Goal: Find specific fact: Find specific fact

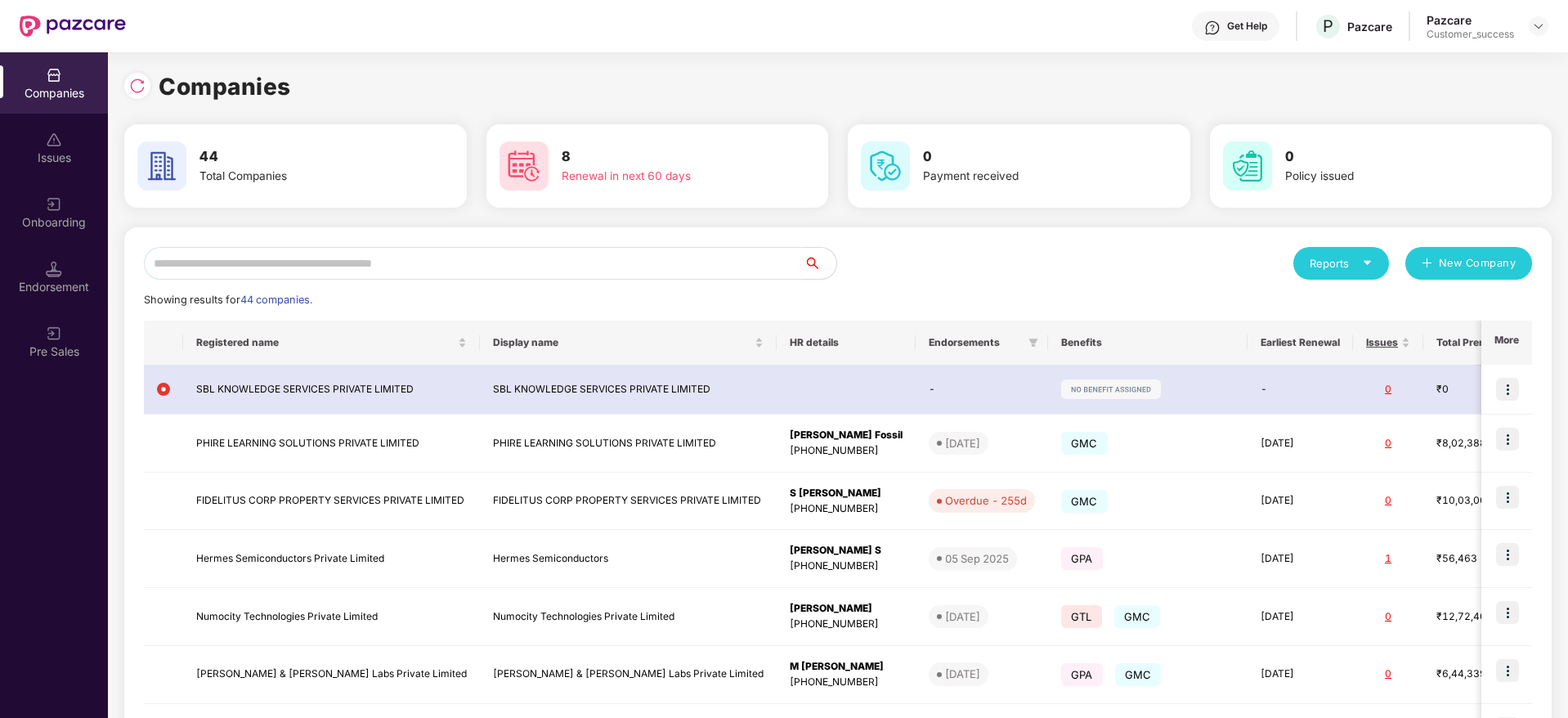
click at [407, 282] on div "Reports New Company Showing results for 44 companies. Registered name Display n…" at bounding box center [838, 620] width 1388 height 746
click at [407, 263] on input "text" at bounding box center [473, 263] width 660 height 33
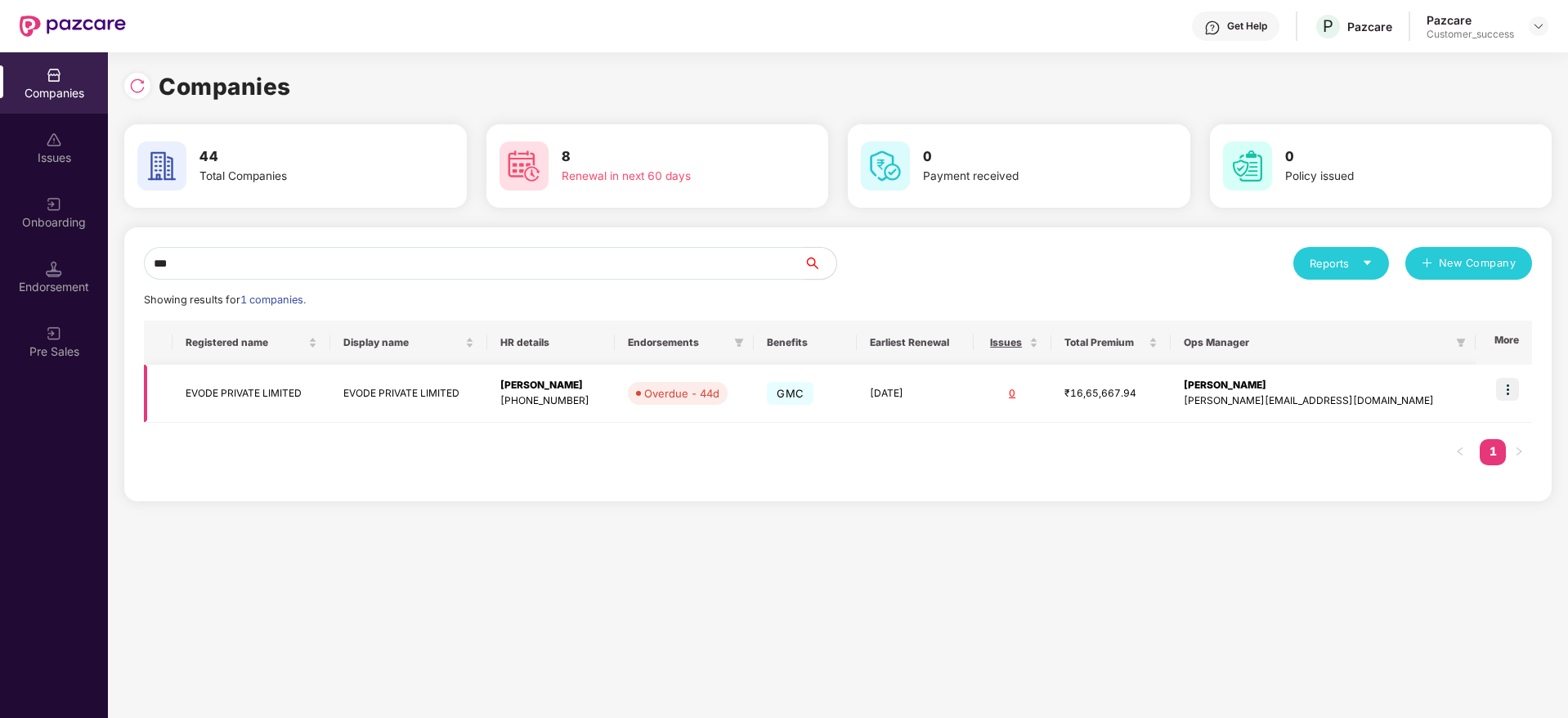
type input "***"
click at [1516, 385] on img at bounding box center [1507, 389] width 23 height 23
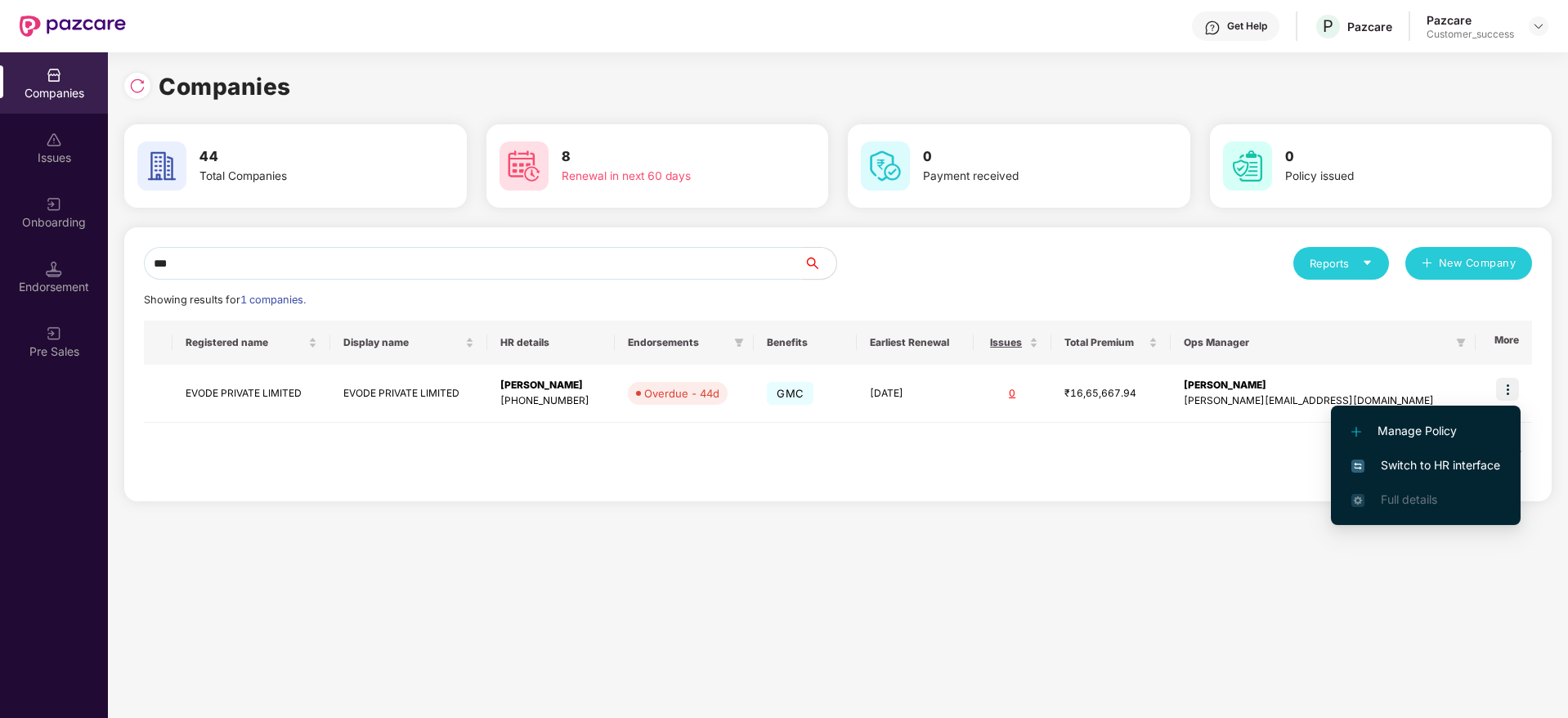
click at [1437, 477] on li "Switch to HR interface" at bounding box center [1425, 465] width 190 height 34
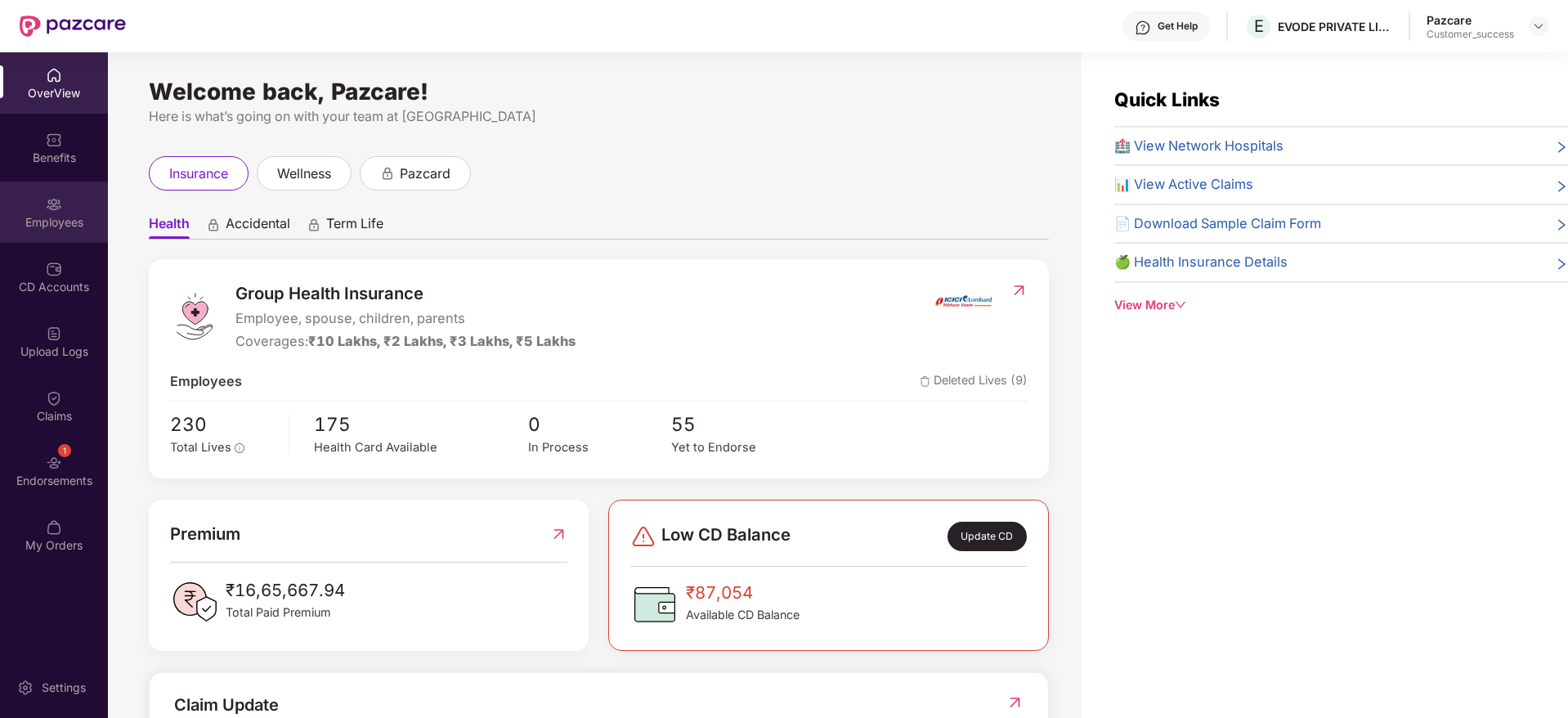
click at [76, 208] on div "Employees" at bounding box center [54, 212] width 108 height 61
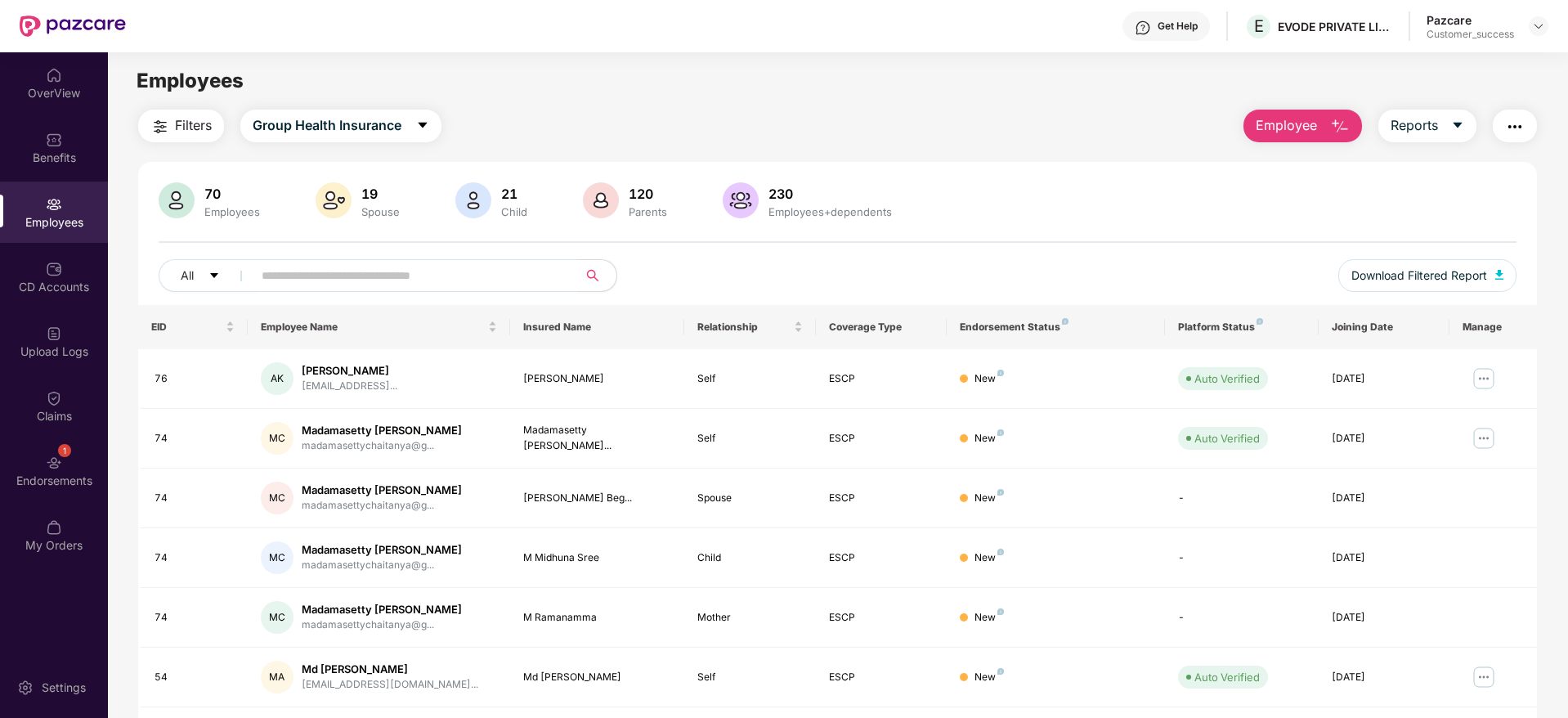
click at [401, 273] on input "text" at bounding box center [408, 276] width 293 height 25
type input "****"
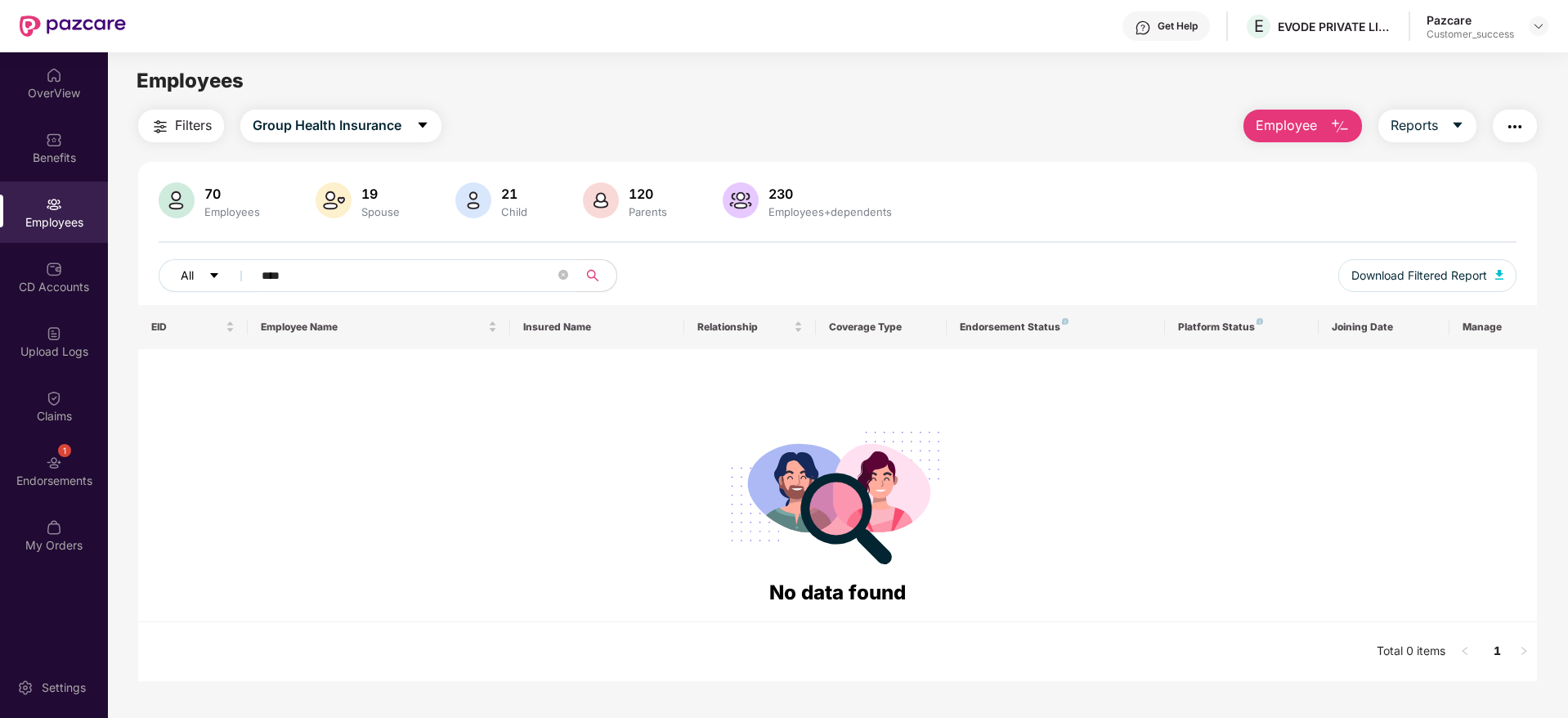
drag, startPoint x: 300, startPoint y: 271, endPoint x: 170, endPoint y: 281, distance: 130.4
click at [170, 281] on div "All ****" at bounding box center [554, 276] width 792 height 33
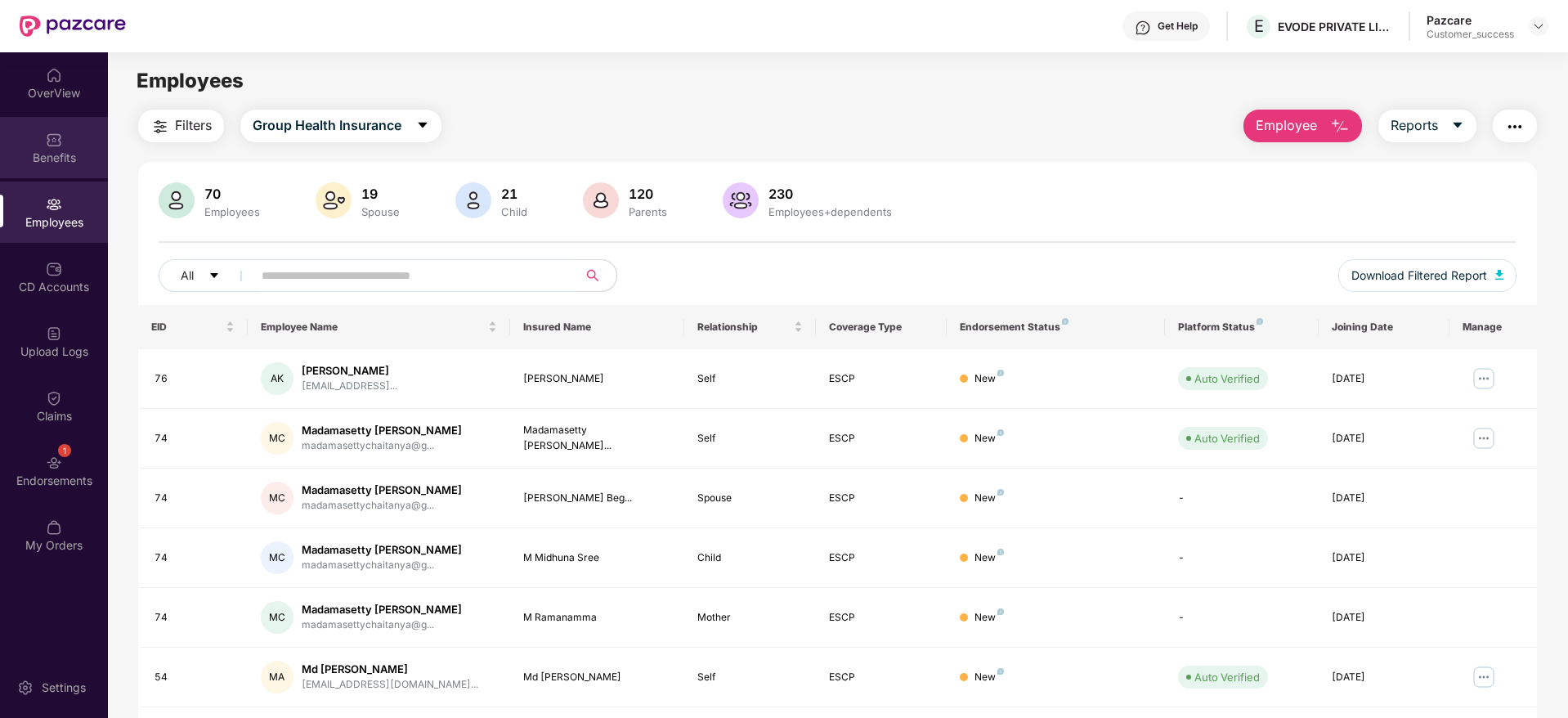
click at [64, 153] on div "Benefits" at bounding box center [54, 157] width 108 height 17
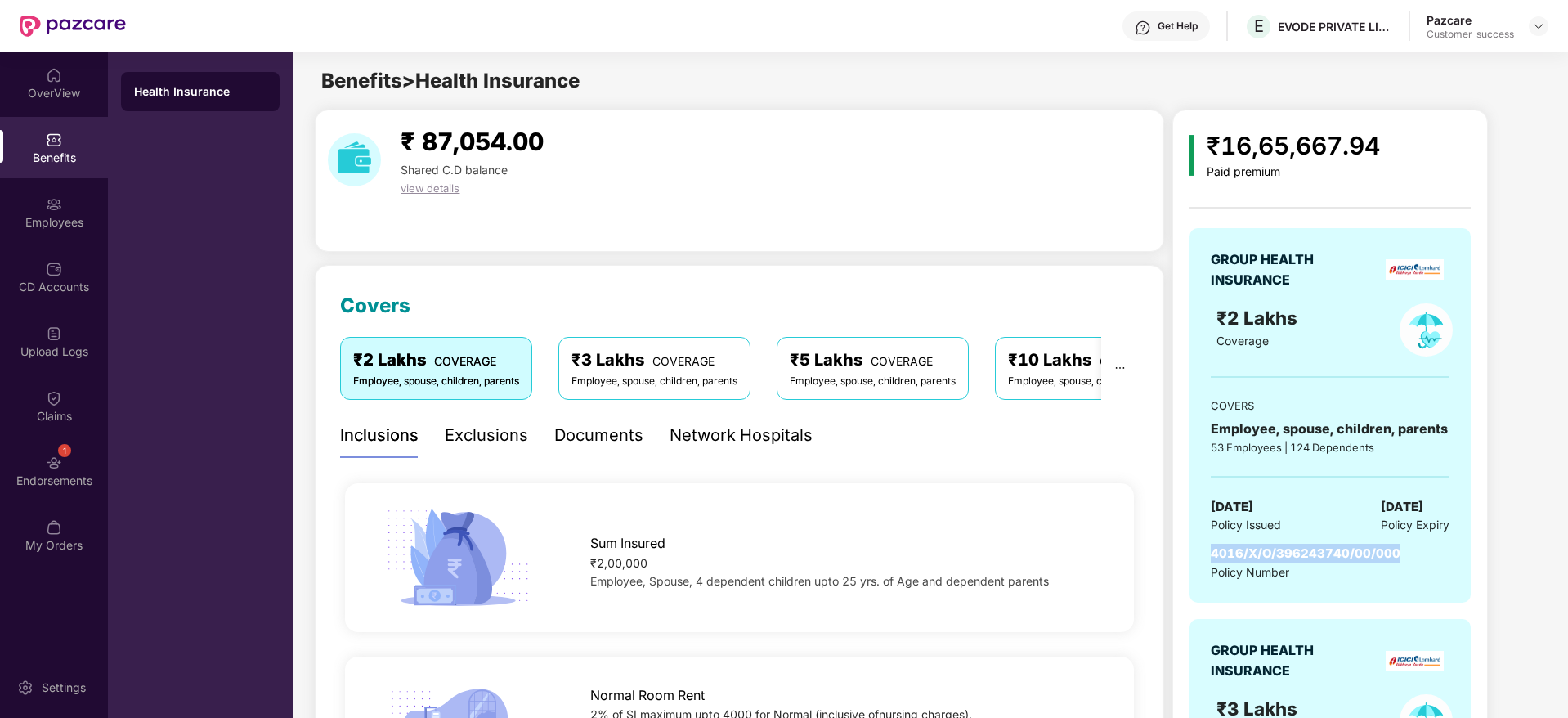
drag, startPoint x: 1212, startPoint y: 548, endPoint x: 1403, endPoint y: 545, distance: 191.0
click at [1400, 546] on span "4016/X/O/396243740/00/000" at bounding box center [1305, 554] width 190 height 16
copy span "4016/X/O/396243740/00/000"
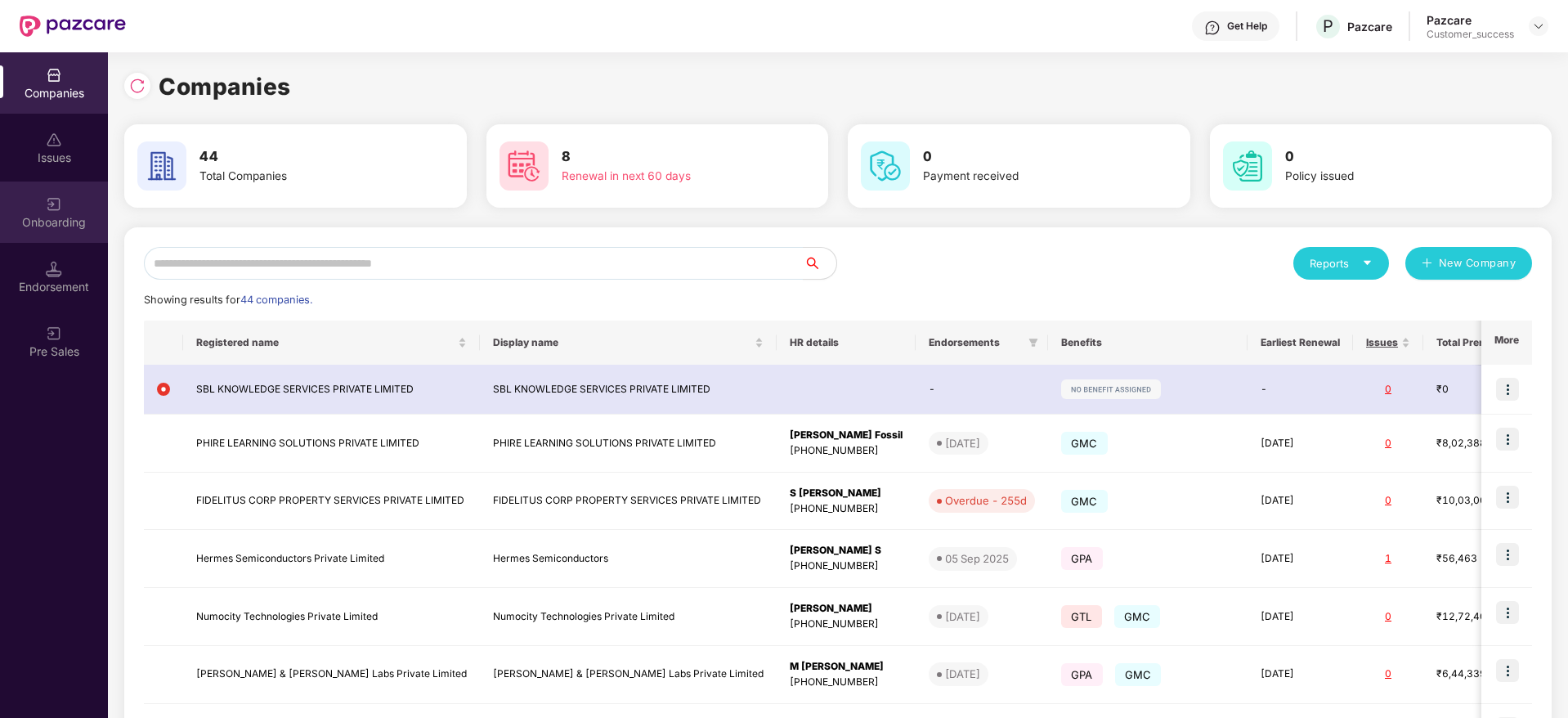
click at [70, 194] on div "Onboarding" at bounding box center [54, 212] width 108 height 61
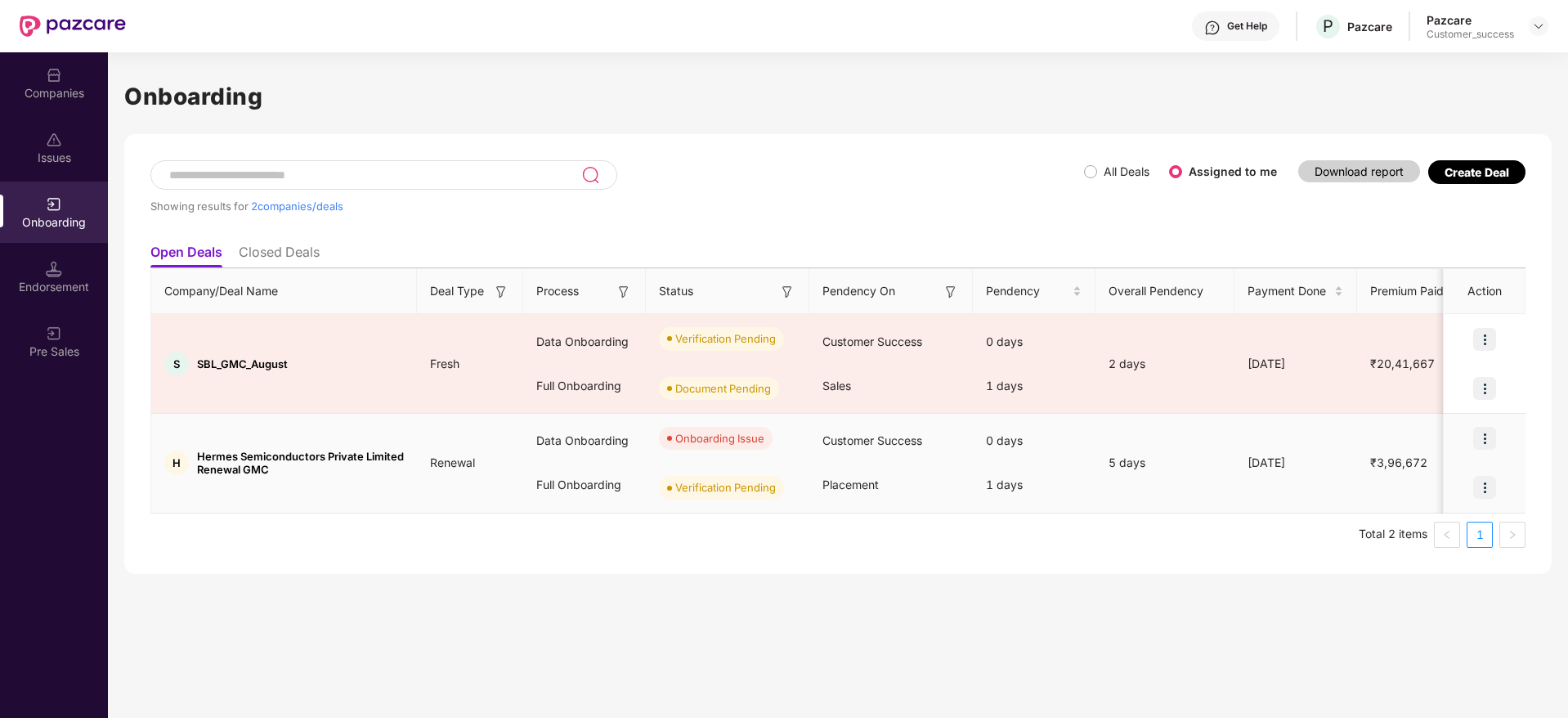
click at [1483, 440] on img at bounding box center [1485, 438] width 23 height 23
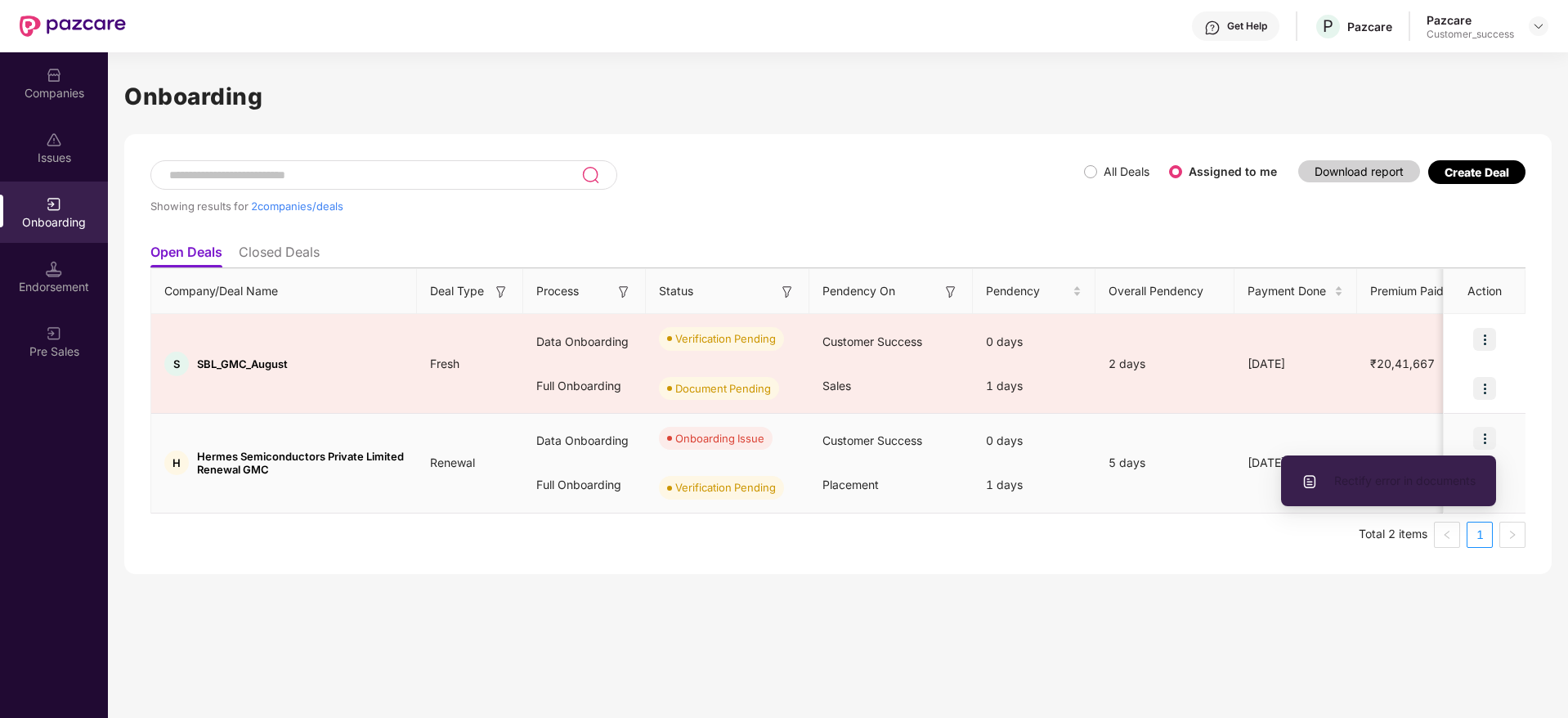
click at [1424, 469] on li "Rectify error in documents" at bounding box center [1389, 480] width 215 height 34
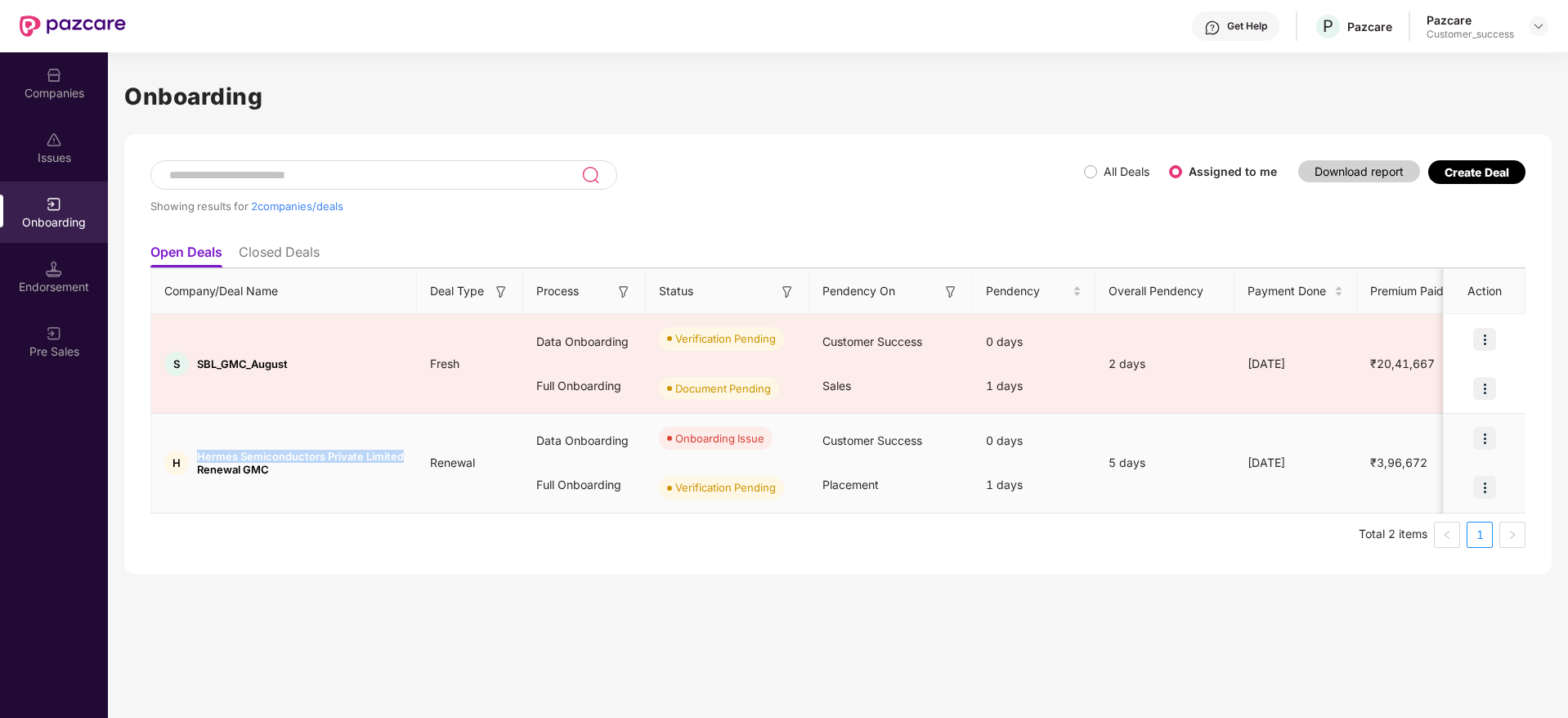
drag, startPoint x: 400, startPoint y: 452, endPoint x: 195, endPoint y: 456, distance: 205.0
click at [195, 456] on div "H Hermes Semiconductors Private Limited Renewal GMC" at bounding box center [283, 463] width 266 height 26
copy span "Hermes Semiconductors Private Limited"
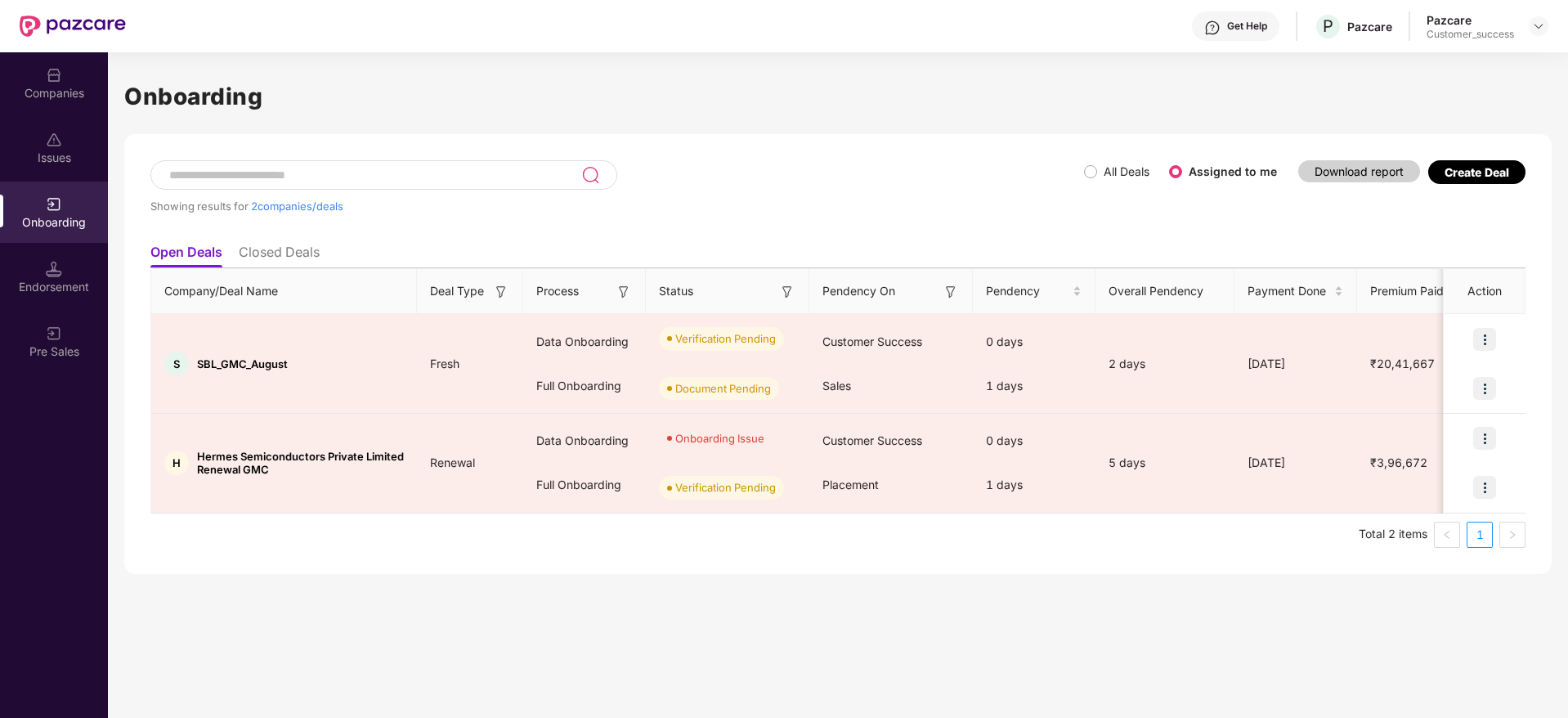
click at [34, 61] on div "Companies" at bounding box center [54, 82] width 108 height 61
